Goal: Information Seeking & Learning: Learn about a topic

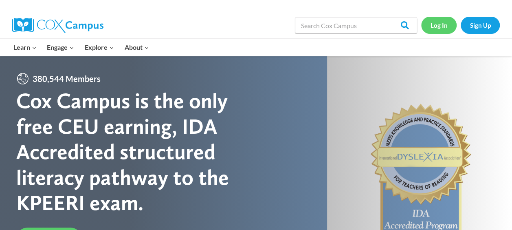
click at [441, 23] on link "Log In" at bounding box center [438, 25] width 35 height 17
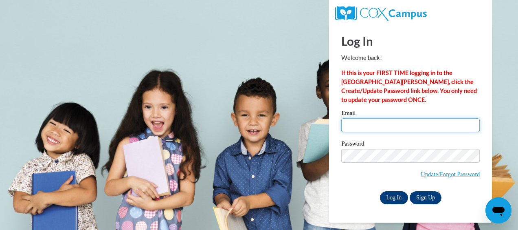
type input "dreannam@ymcaatlanta.org"
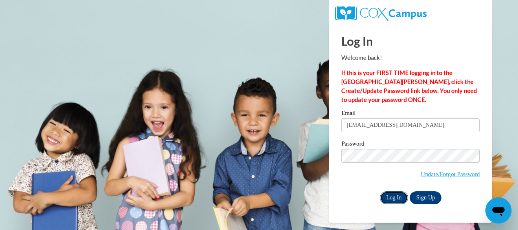
click at [396, 199] on input "Log In" at bounding box center [394, 197] width 28 height 13
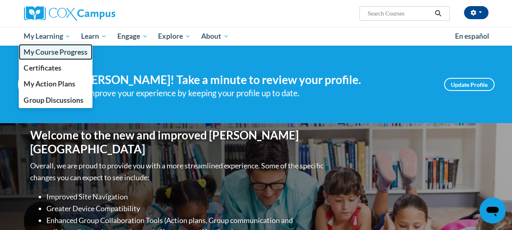
click at [53, 50] on span "My Course Progress" at bounding box center [56, 52] width 64 height 9
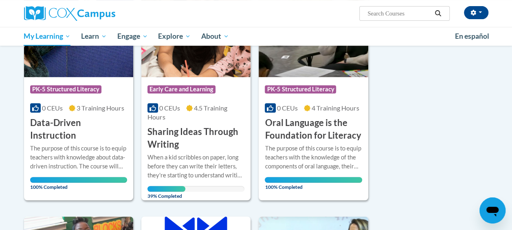
scroll to position [158, 0]
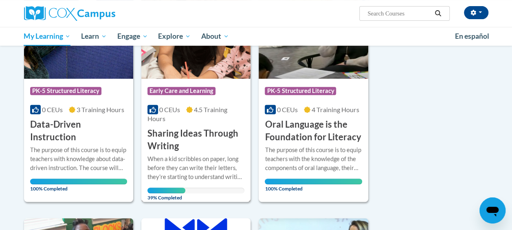
click at [189, 131] on h3 "Sharing Ideas Through Writing" at bounding box center [195, 139] width 97 height 25
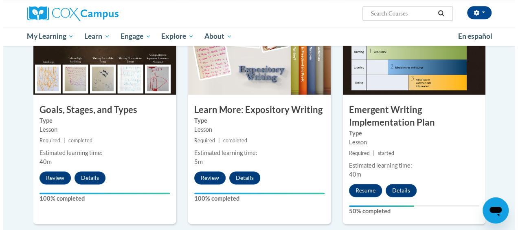
scroll to position [428, 0]
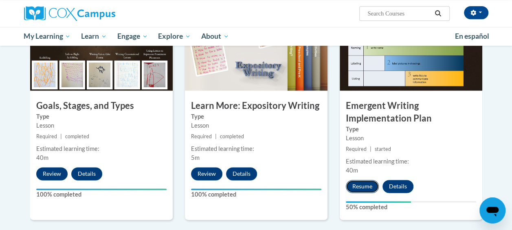
click at [354, 187] on button "Resume" at bounding box center [362, 186] width 33 height 13
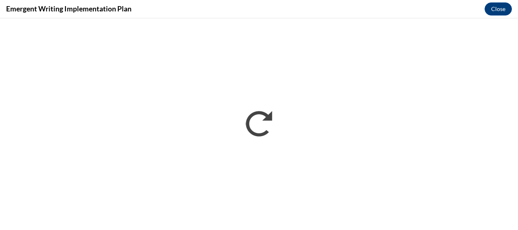
scroll to position [0, 0]
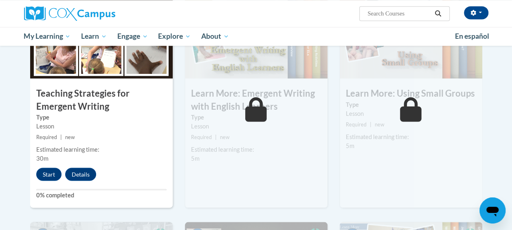
scroll to position [673, 0]
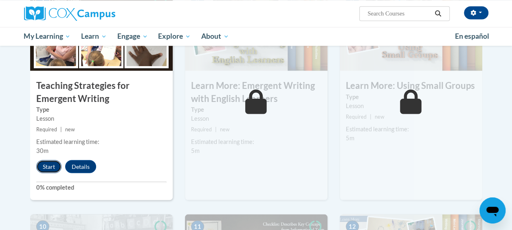
click at [52, 169] on button "Start" at bounding box center [48, 166] width 25 height 13
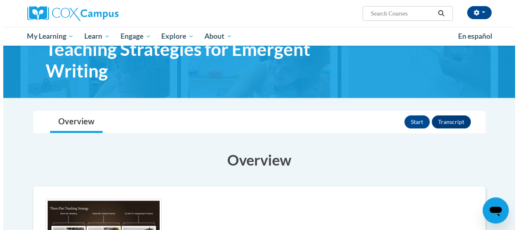
scroll to position [53, 0]
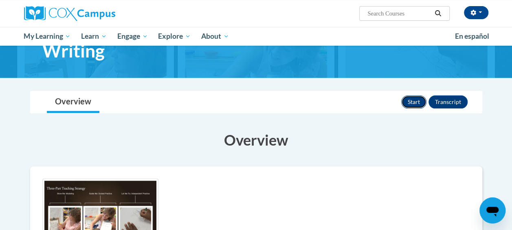
click at [416, 100] on button "Start" at bounding box center [413, 101] width 25 height 13
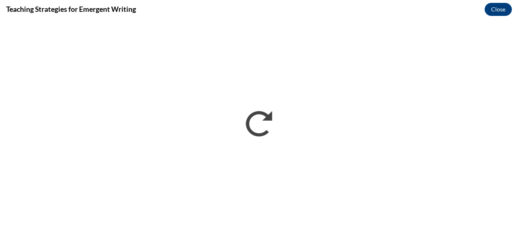
scroll to position [0, 0]
